Goal: Information Seeking & Learning: Find specific fact

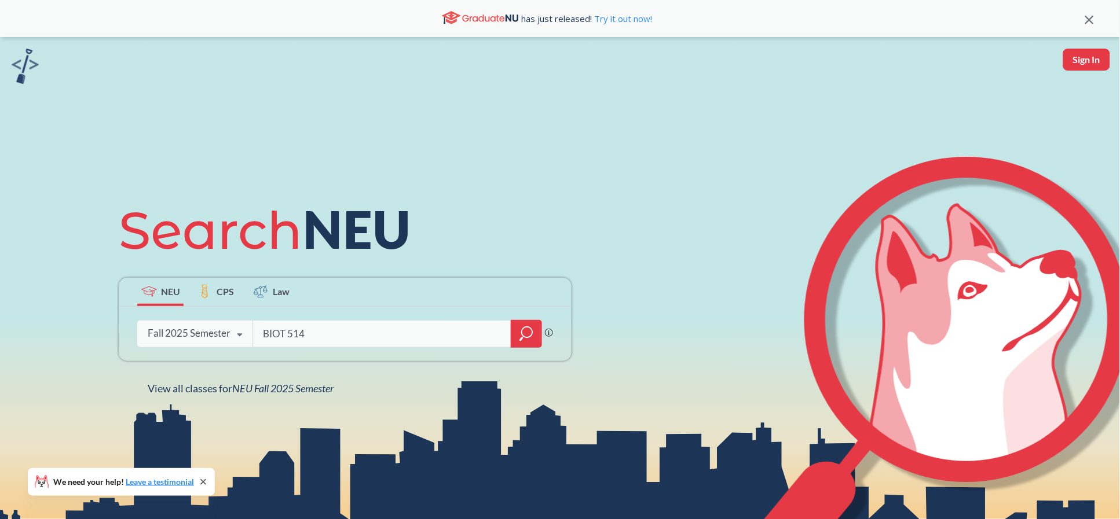
type input "BIOT 5145"
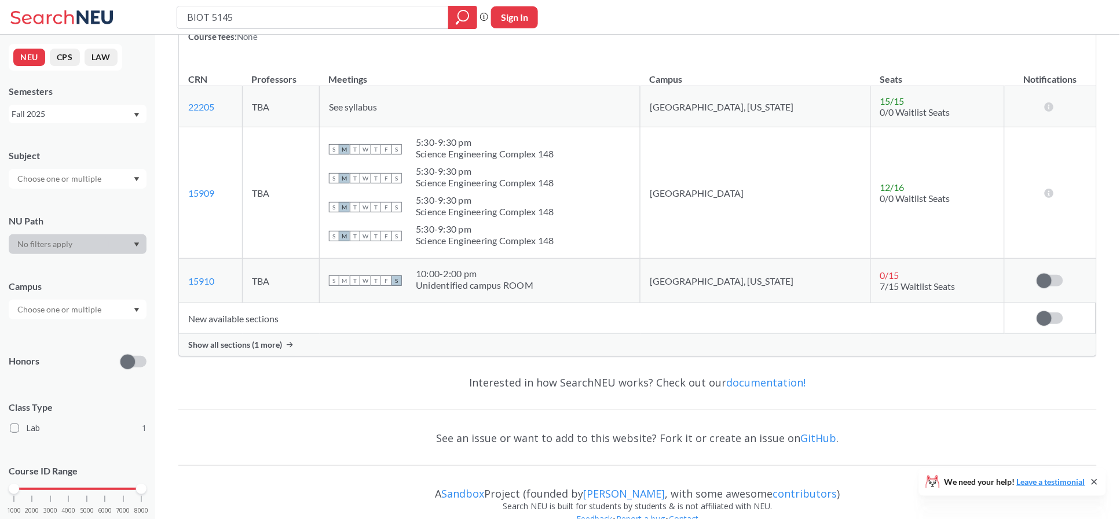
scroll to position [154, 0]
click at [251, 343] on span "Show all sections (1 more)" at bounding box center [235, 344] width 94 height 10
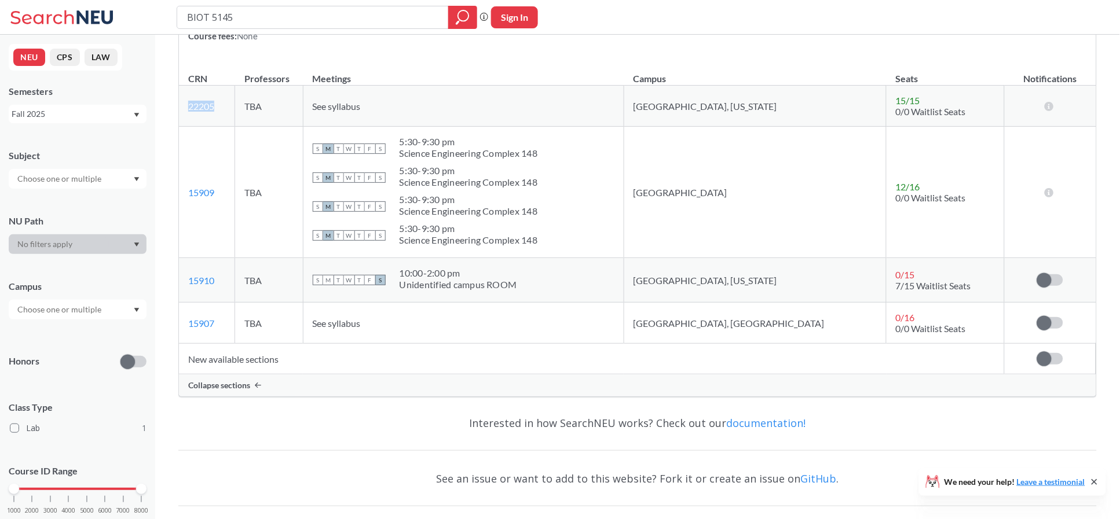
drag, startPoint x: 233, startPoint y: 111, endPoint x: 189, endPoint y: 110, distance: 44.0
click at [189, 110] on td "22205 View this section on Banner." at bounding box center [207, 106] width 56 height 41
copy link "22205"
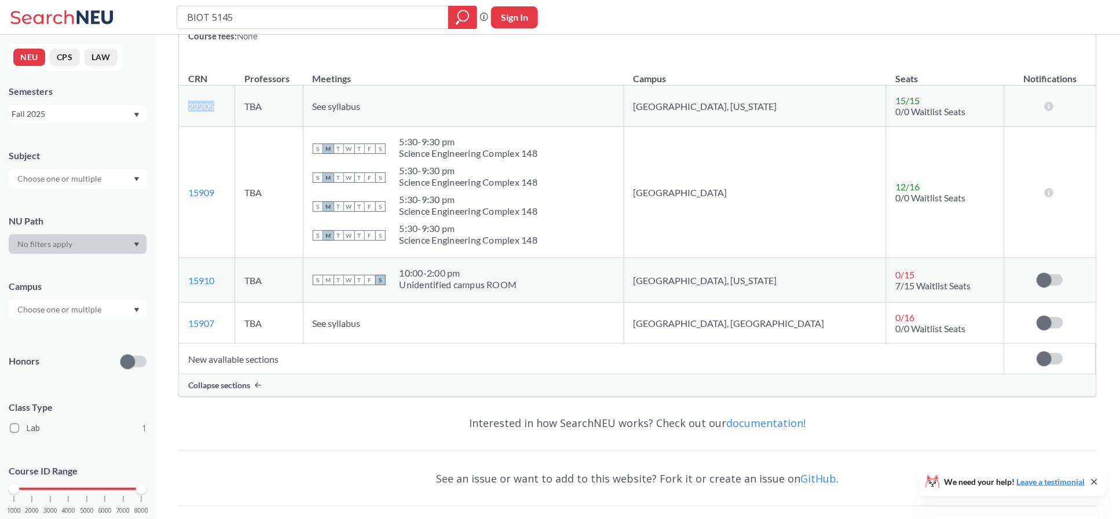
copy link "22205"
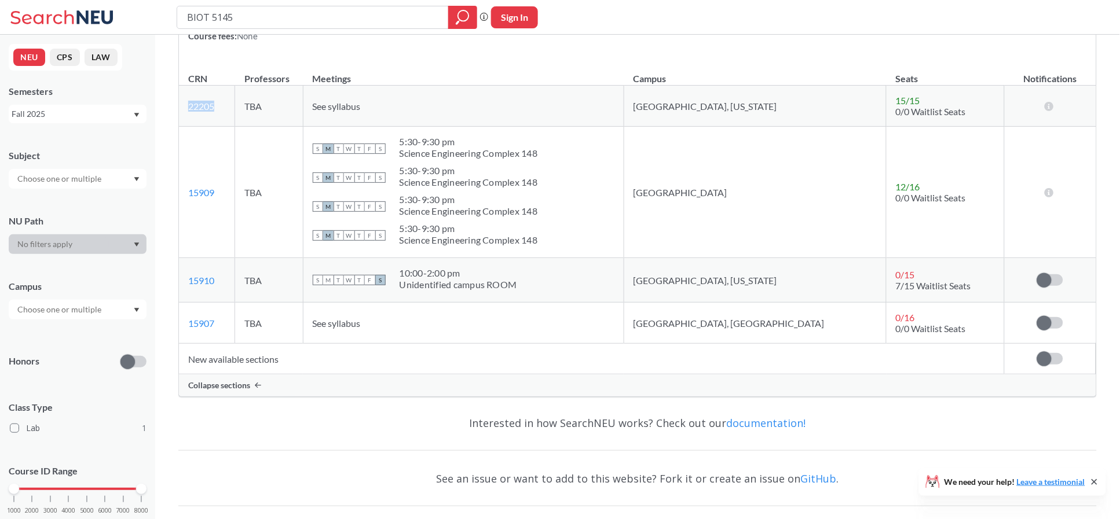
copy link "22205"
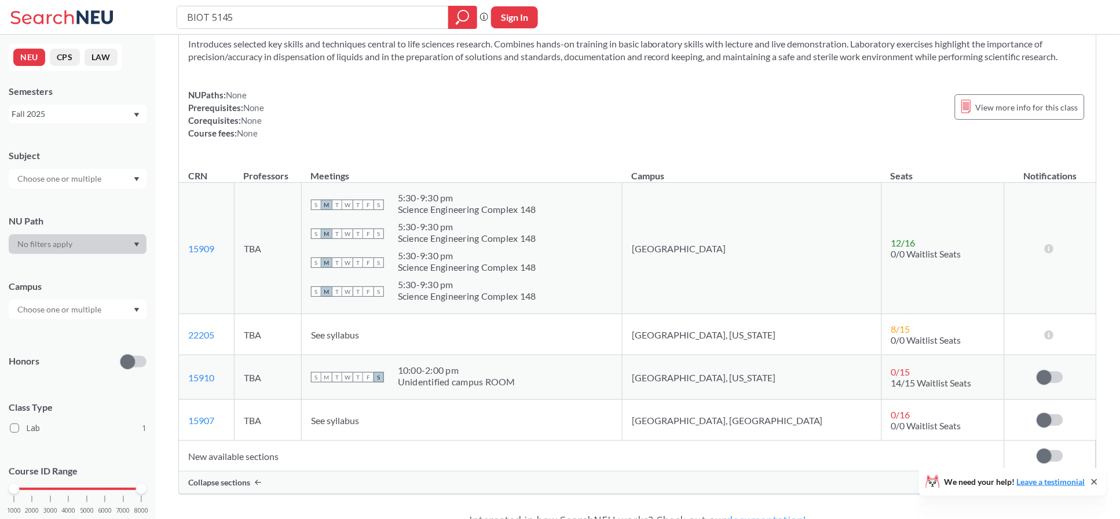
scroll to position [0, 0]
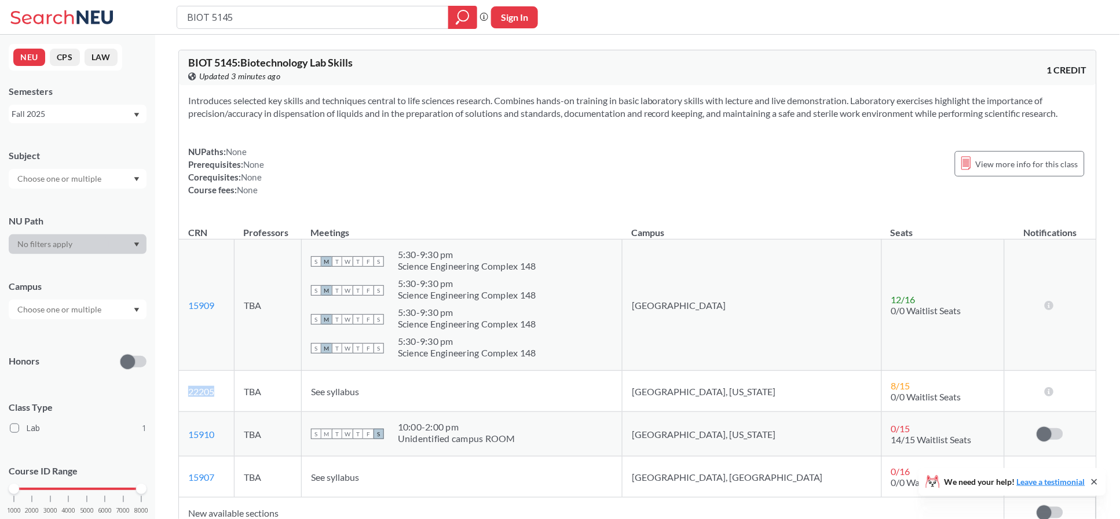
drag, startPoint x: 227, startPoint y: 393, endPoint x: 186, endPoint y: 398, distance: 40.9
click at [186, 398] on td "22205 View this section on Banner." at bounding box center [207, 391] width 56 height 41
copy link "22205"
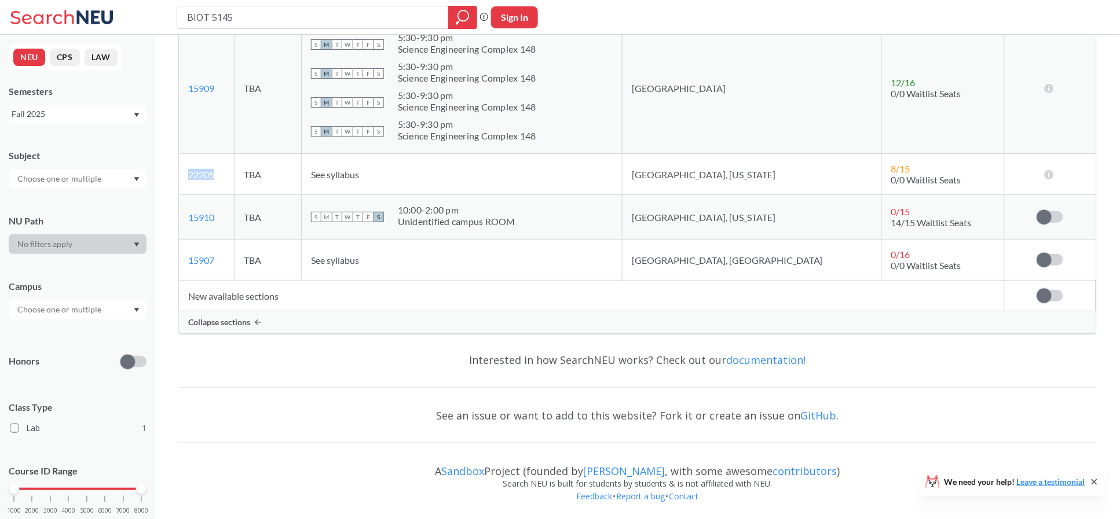
scroll to position [218, 0]
drag, startPoint x: 235, startPoint y: 214, endPoint x: 186, endPoint y: 221, distance: 49.6
click at [186, 221] on td "15910 View this section on Banner." at bounding box center [207, 217] width 56 height 45
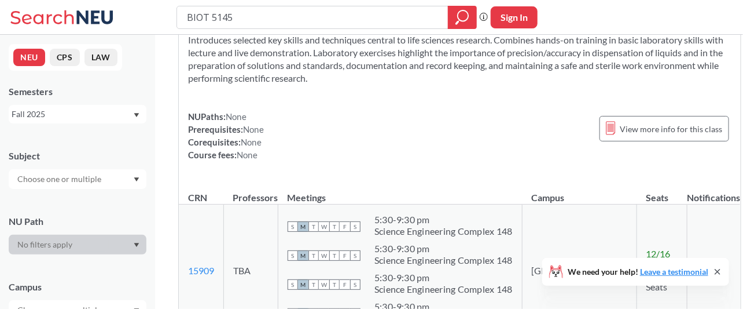
scroll to position [0, 0]
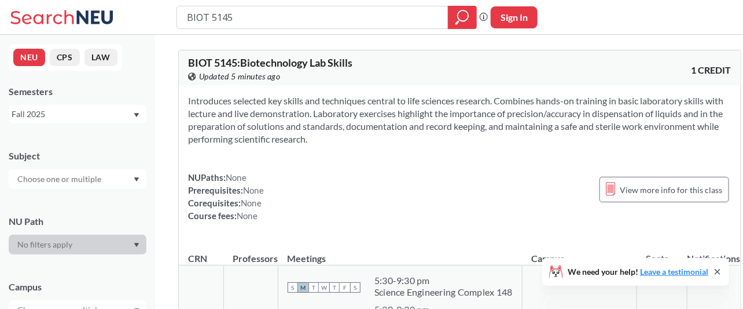
click at [254, 181] on div "NUPaths: None Prerequisites: None Corequisites: None Course fees: None" at bounding box center [226, 196] width 76 height 51
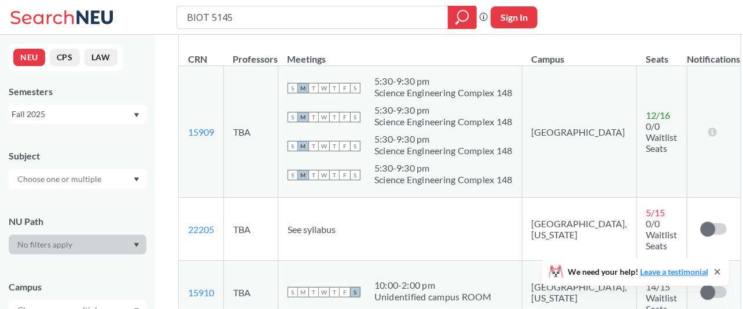
scroll to position [309, 0]
